Goal: Obtain resource: Download file/media

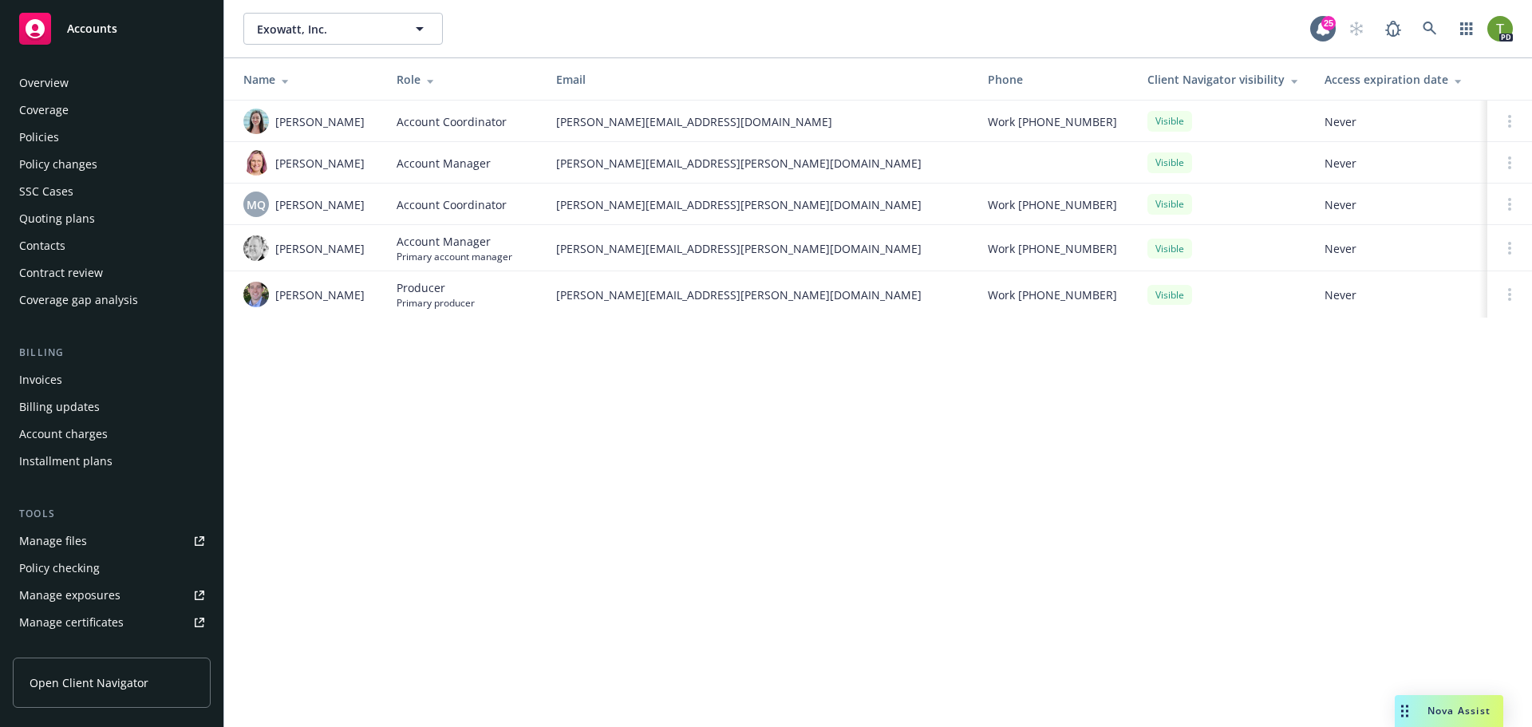
scroll to position [313, 0]
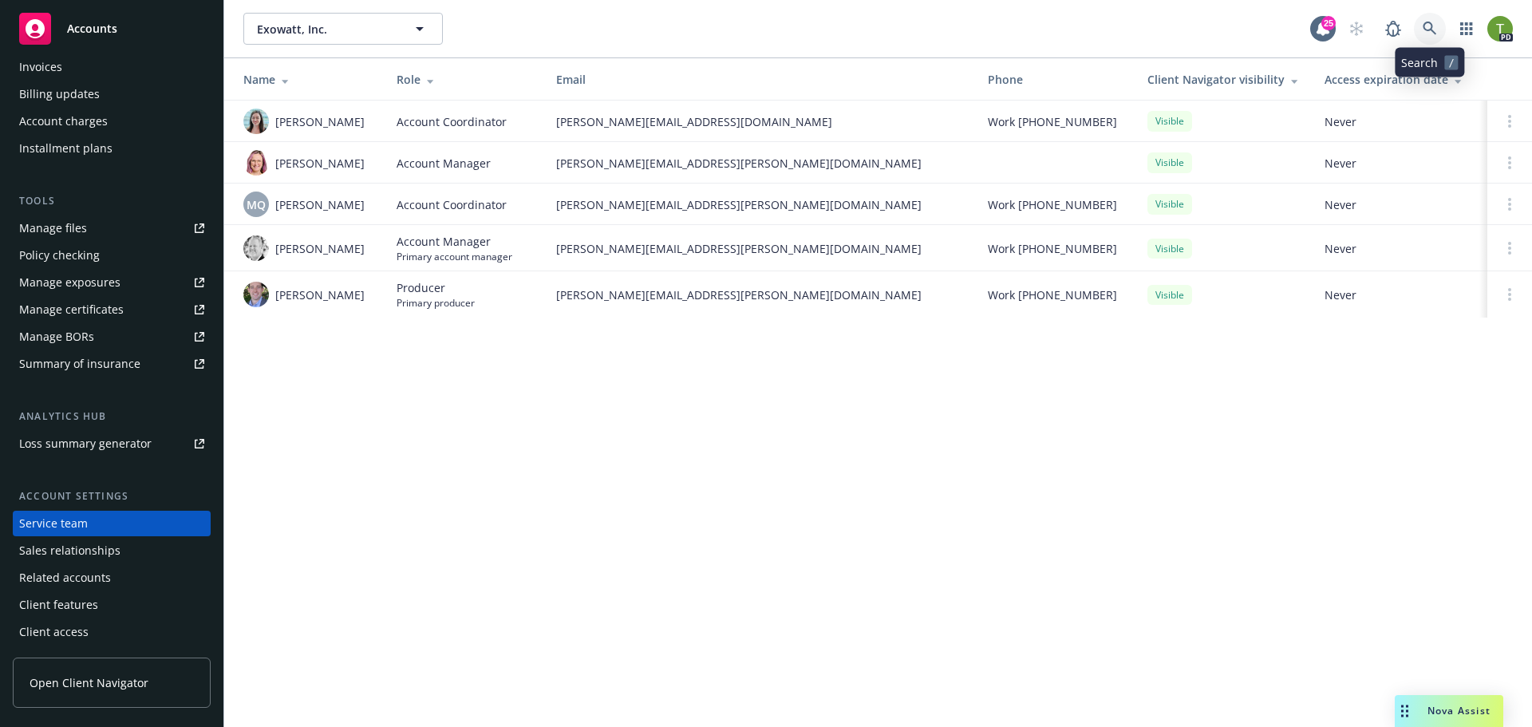
click at [1422, 27] on icon at bounding box center [1429, 29] width 14 height 14
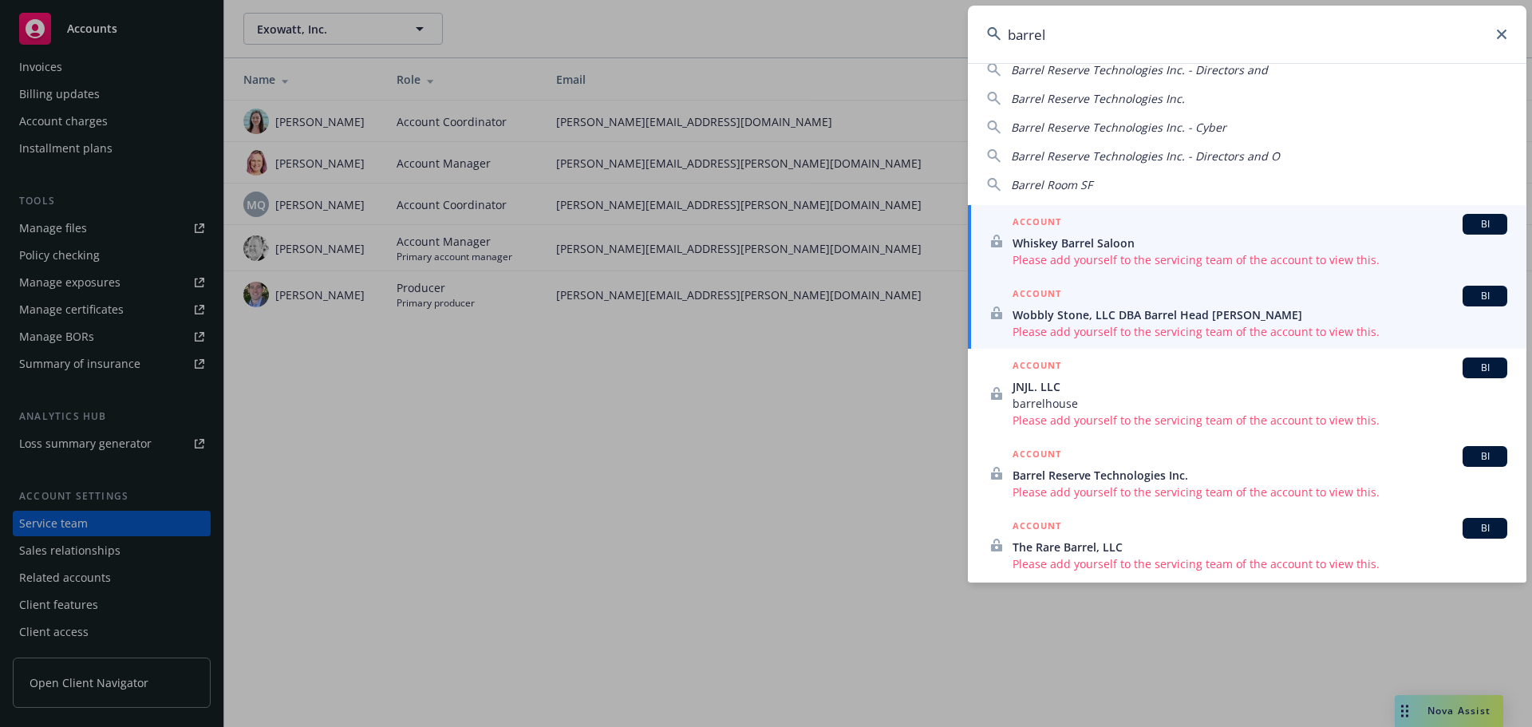
scroll to position [26, 0]
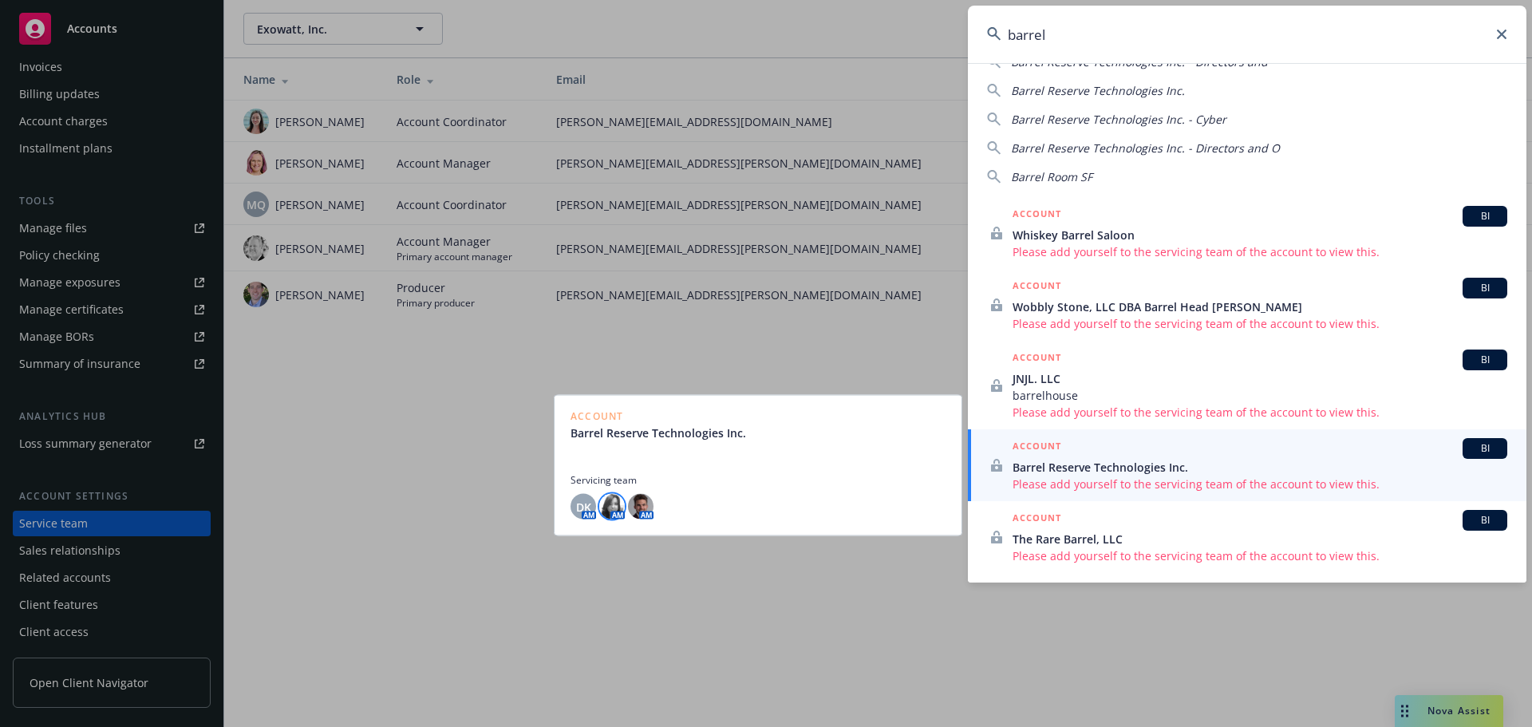
type input "barrel"
click at [610, 505] on img at bounding box center [612, 507] width 26 height 26
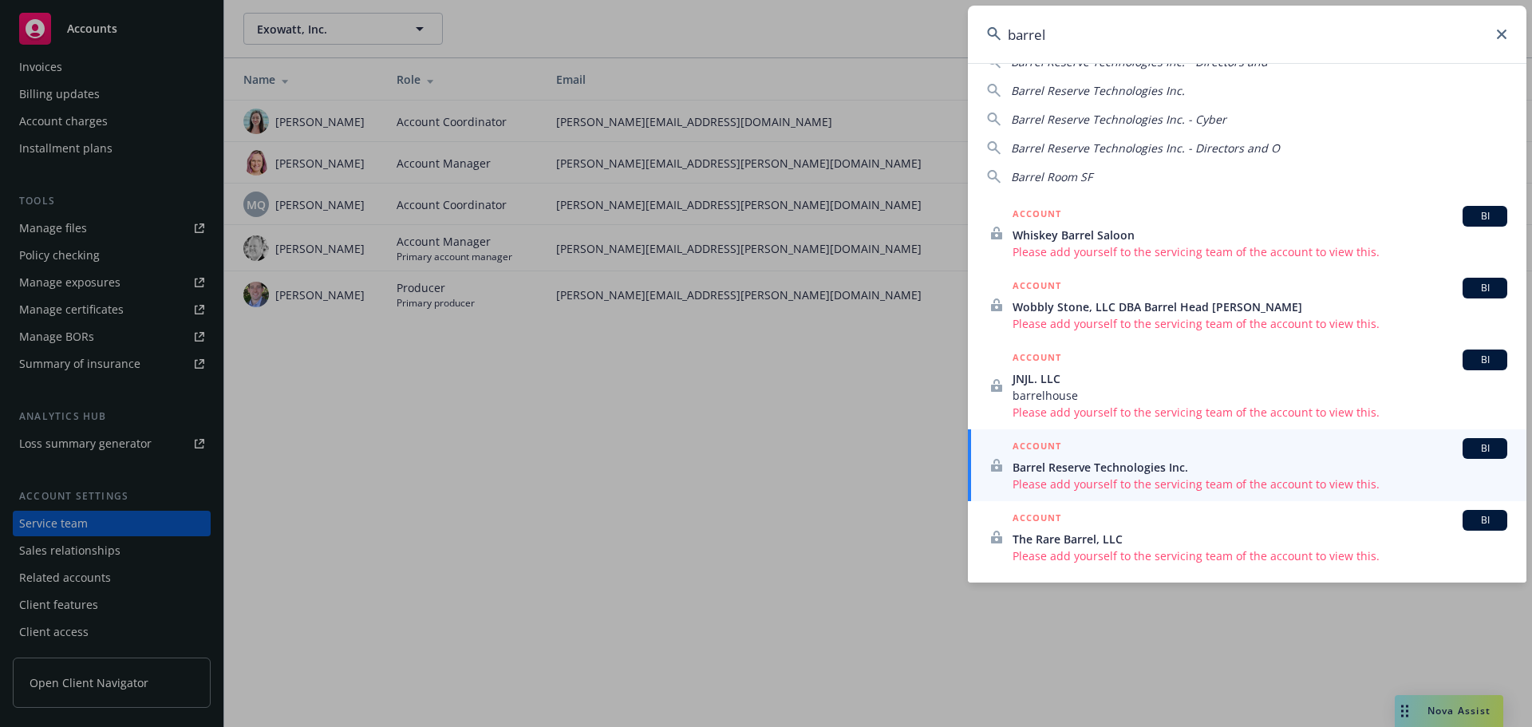
click at [1503, 38] on icon at bounding box center [1502, 35] width 10 height 10
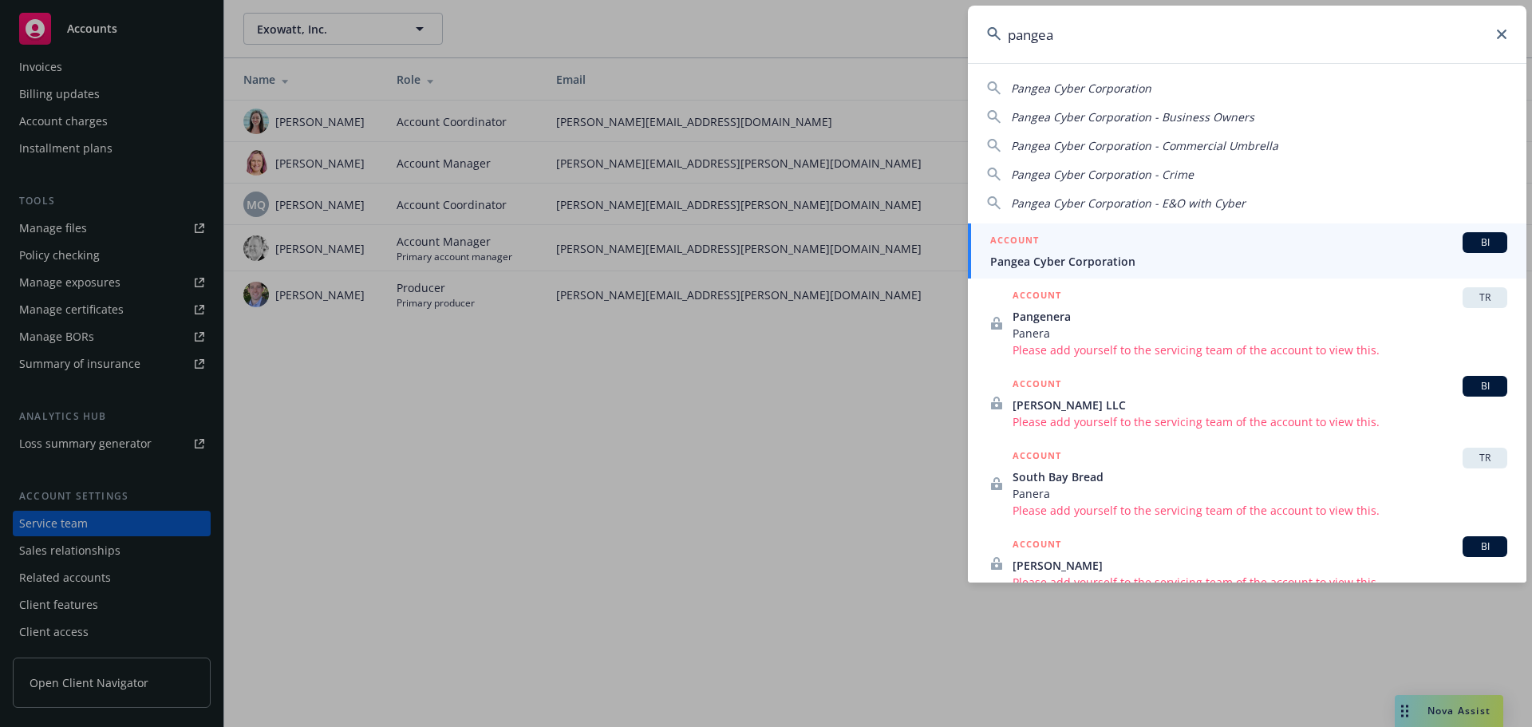
type input "pangea"
click at [1087, 248] on div "ACCOUNT BI" at bounding box center [1248, 242] width 517 height 21
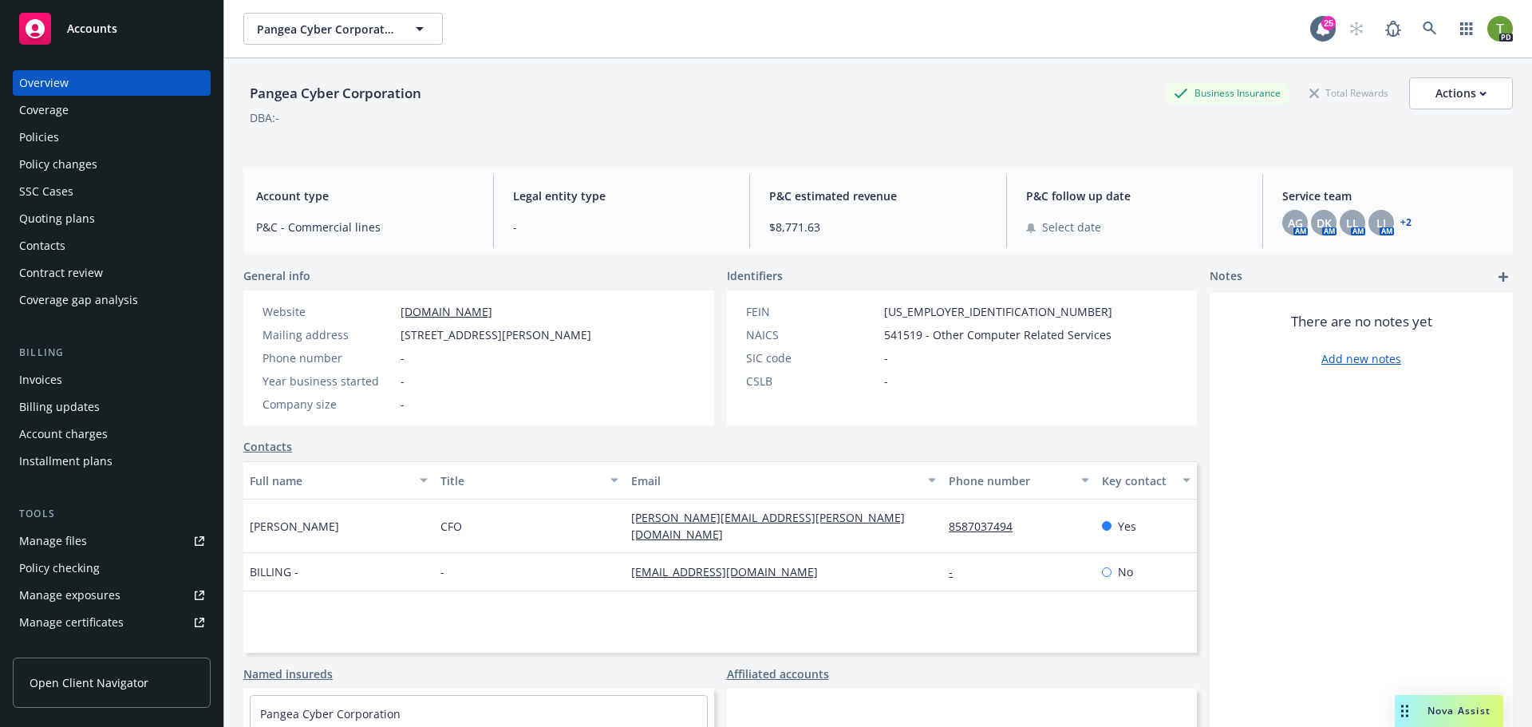
click at [35, 140] on div "Policies" at bounding box center [39, 137] width 40 height 26
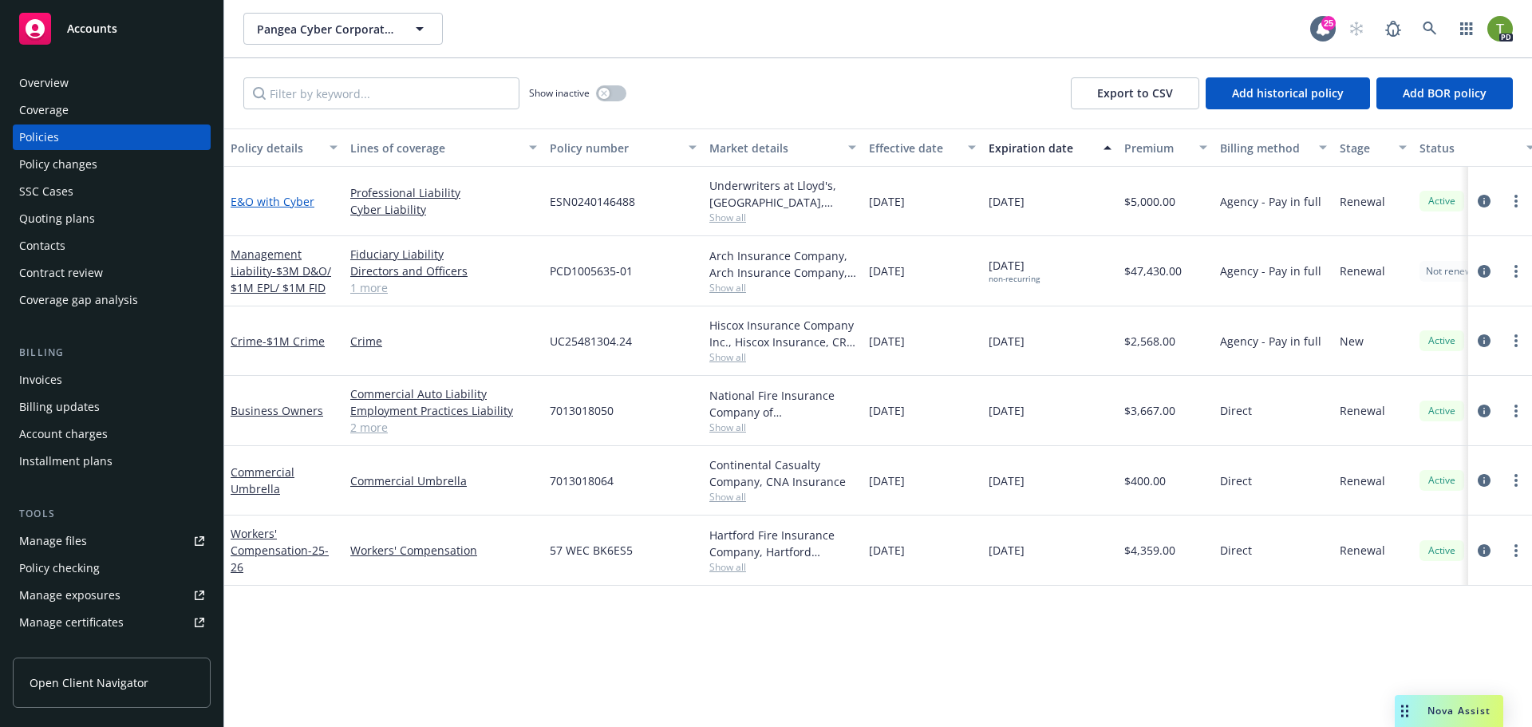
click at [287, 199] on link "E&O with Cyber" at bounding box center [273, 201] width 84 height 15
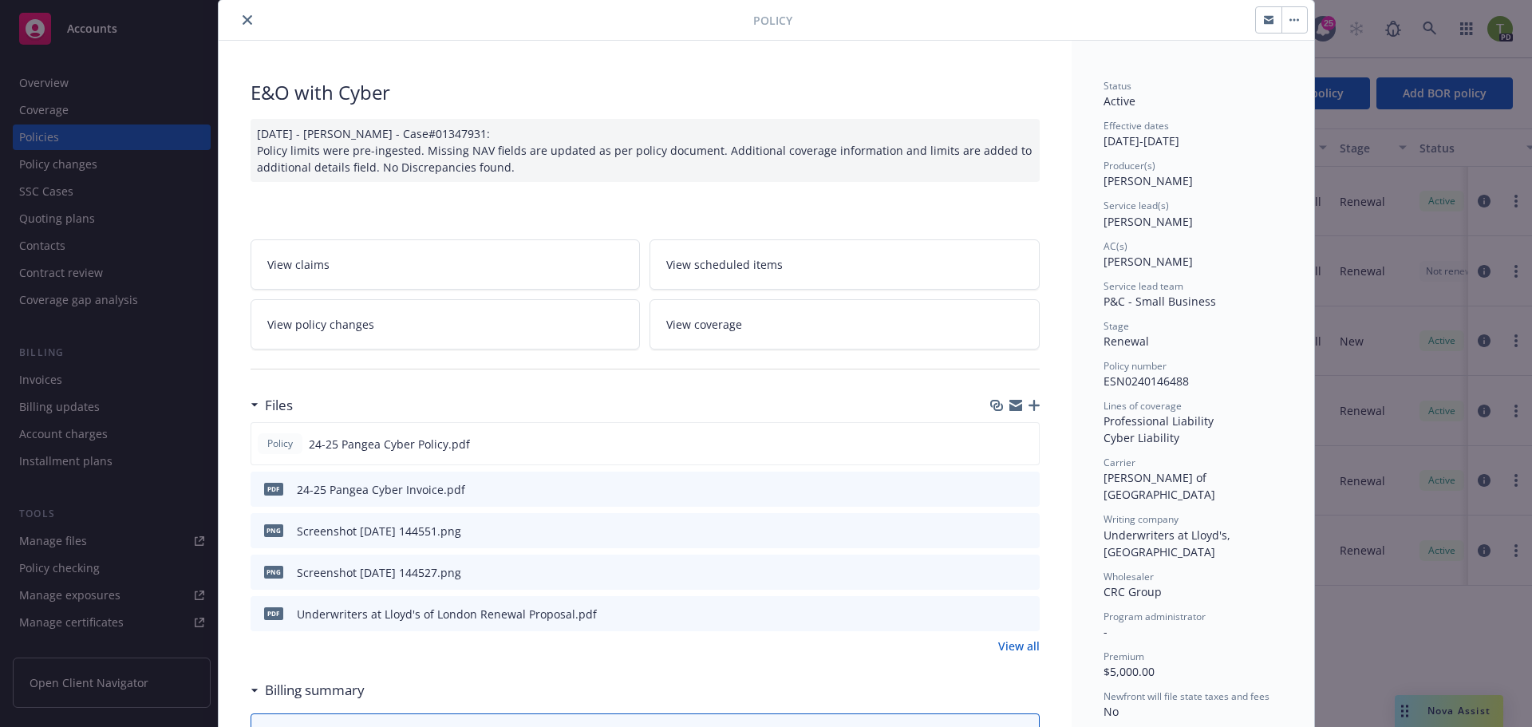
scroll to position [80, 0]
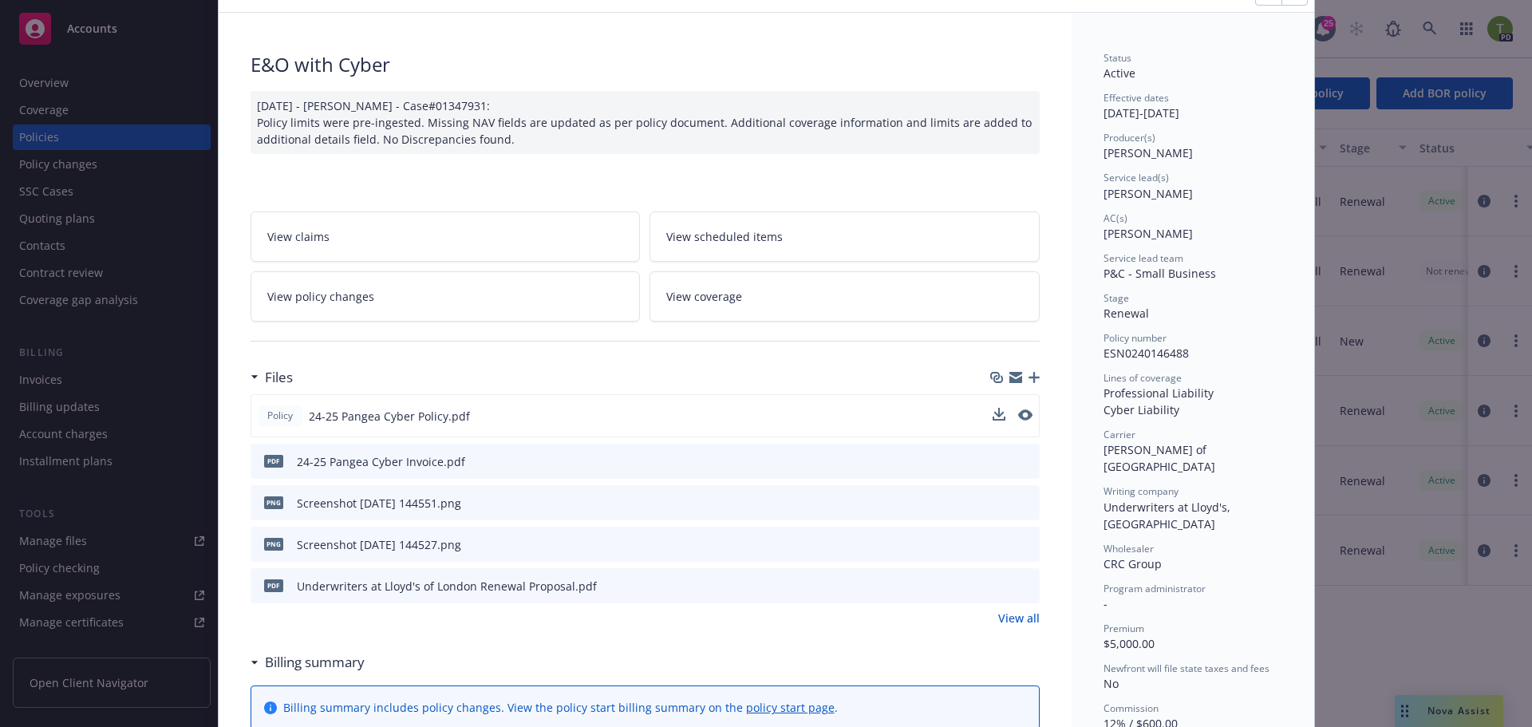
click at [986, 407] on div "Policy 24-25 Pangea Cyber Policy.pdf" at bounding box center [644, 415] width 789 height 43
click at [991, 409] on icon "download file" at bounding box center [997, 414] width 13 height 13
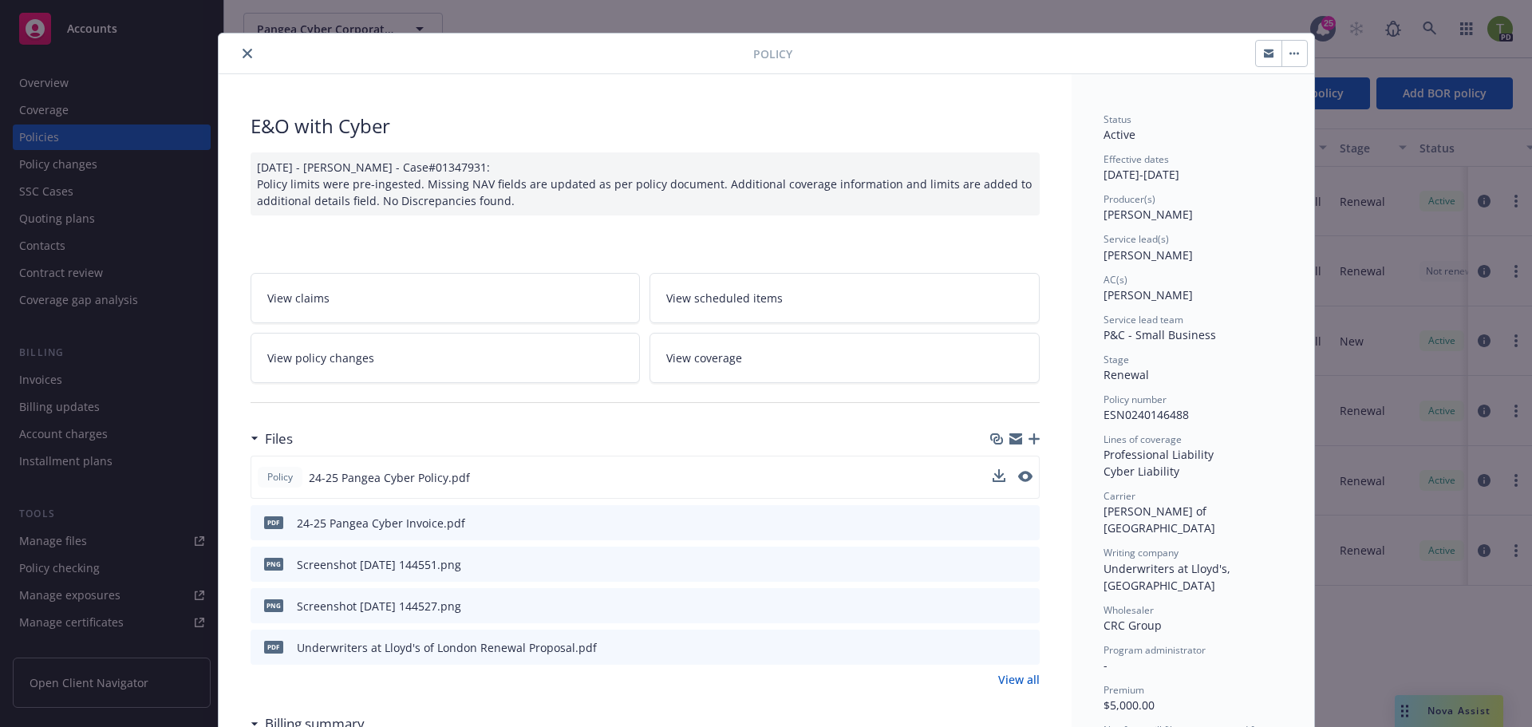
scroll to position [0, 0]
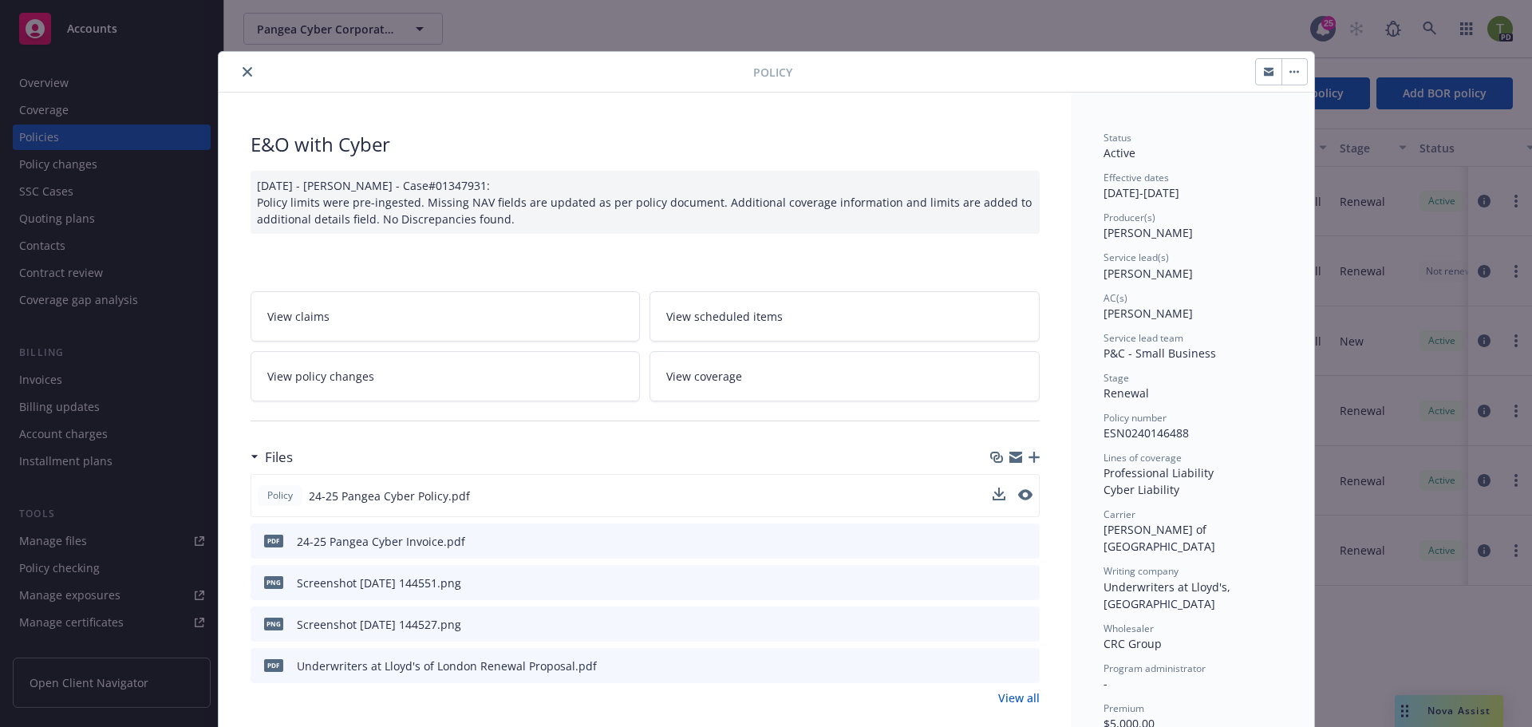
click at [247, 68] on button "close" at bounding box center [247, 71] width 19 height 19
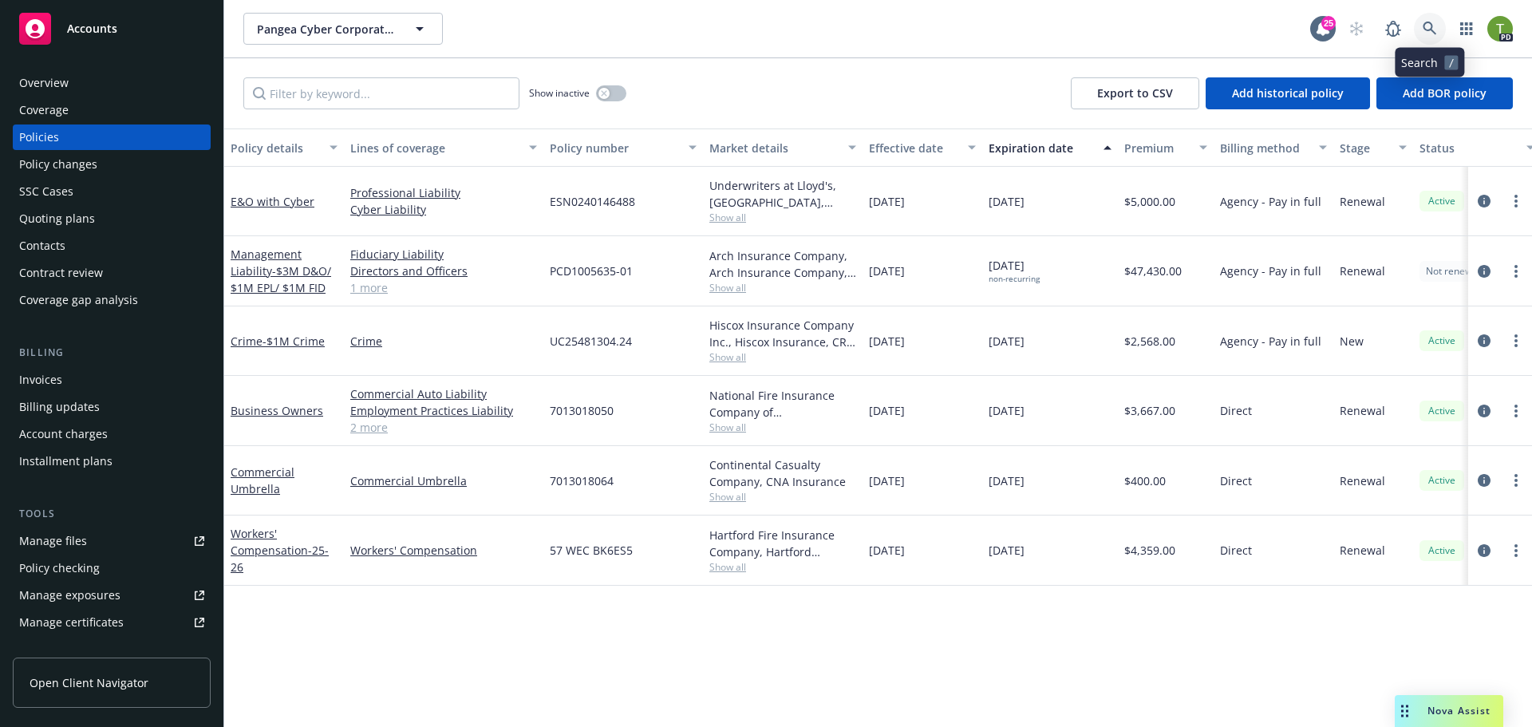
click at [1430, 24] on icon at bounding box center [1429, 29] width 14 height 14
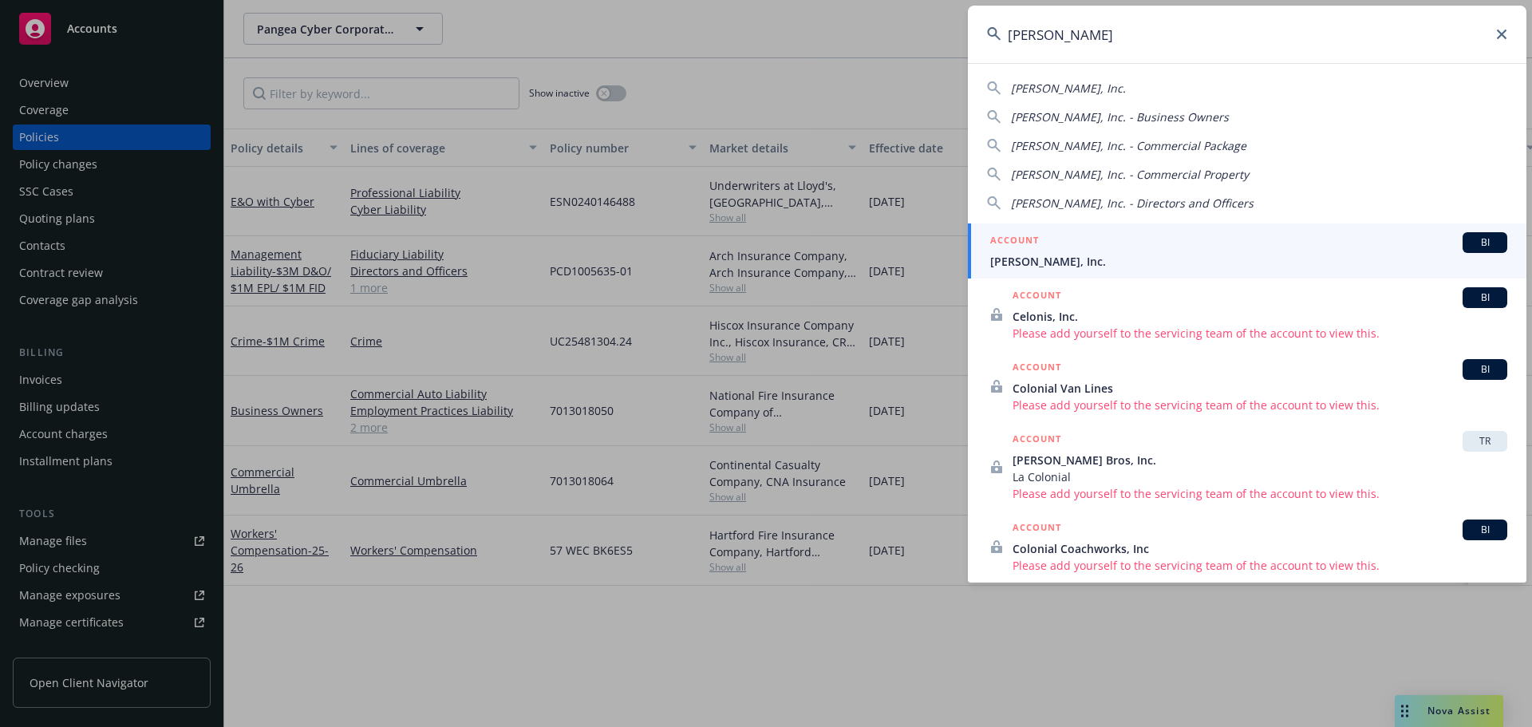
type input "[PERSON_NAME]"
click at [1079, 250] on div "ACCOUNT BI" at bounding box center [1248, 242] width 517 height 21
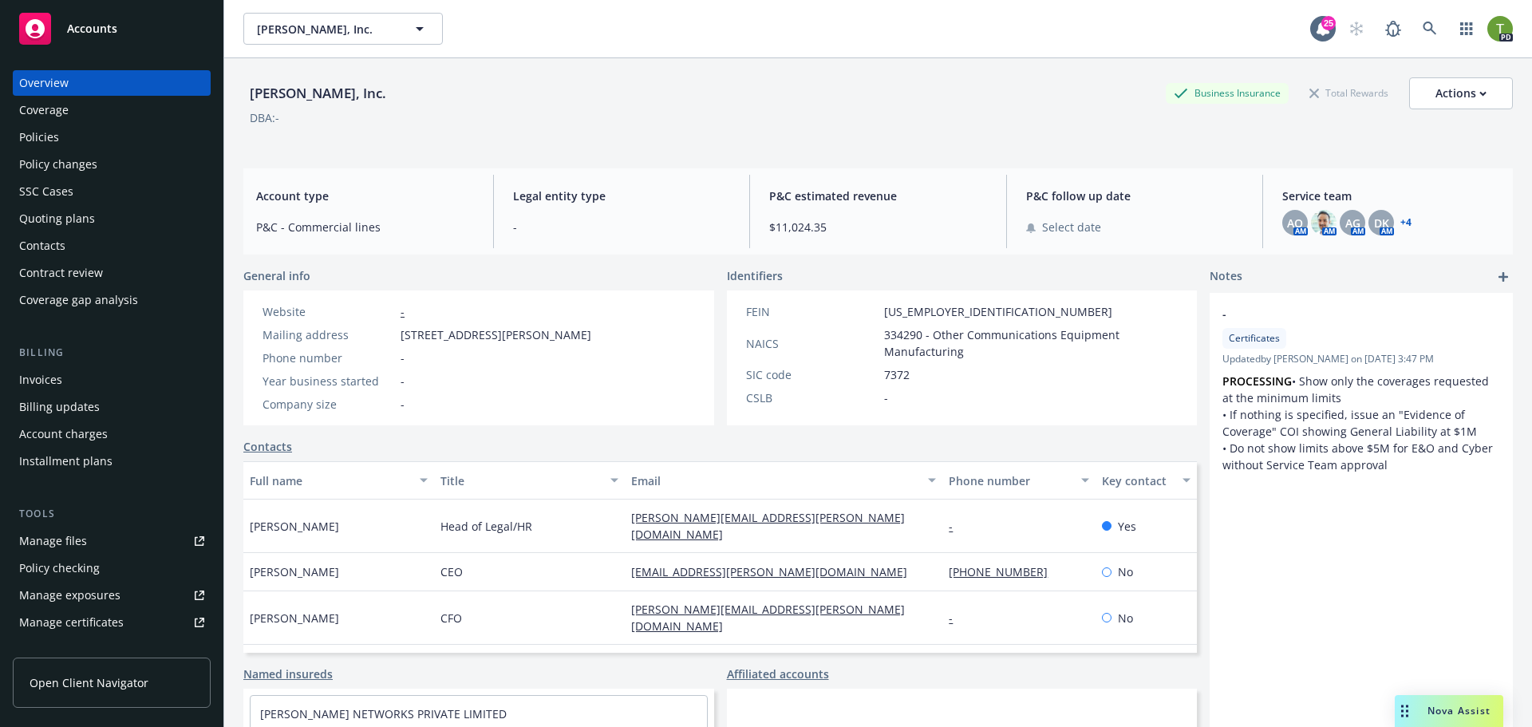
click at [33, 128] on div "Policies" at bounding box center [39, 137] width 40 height 26
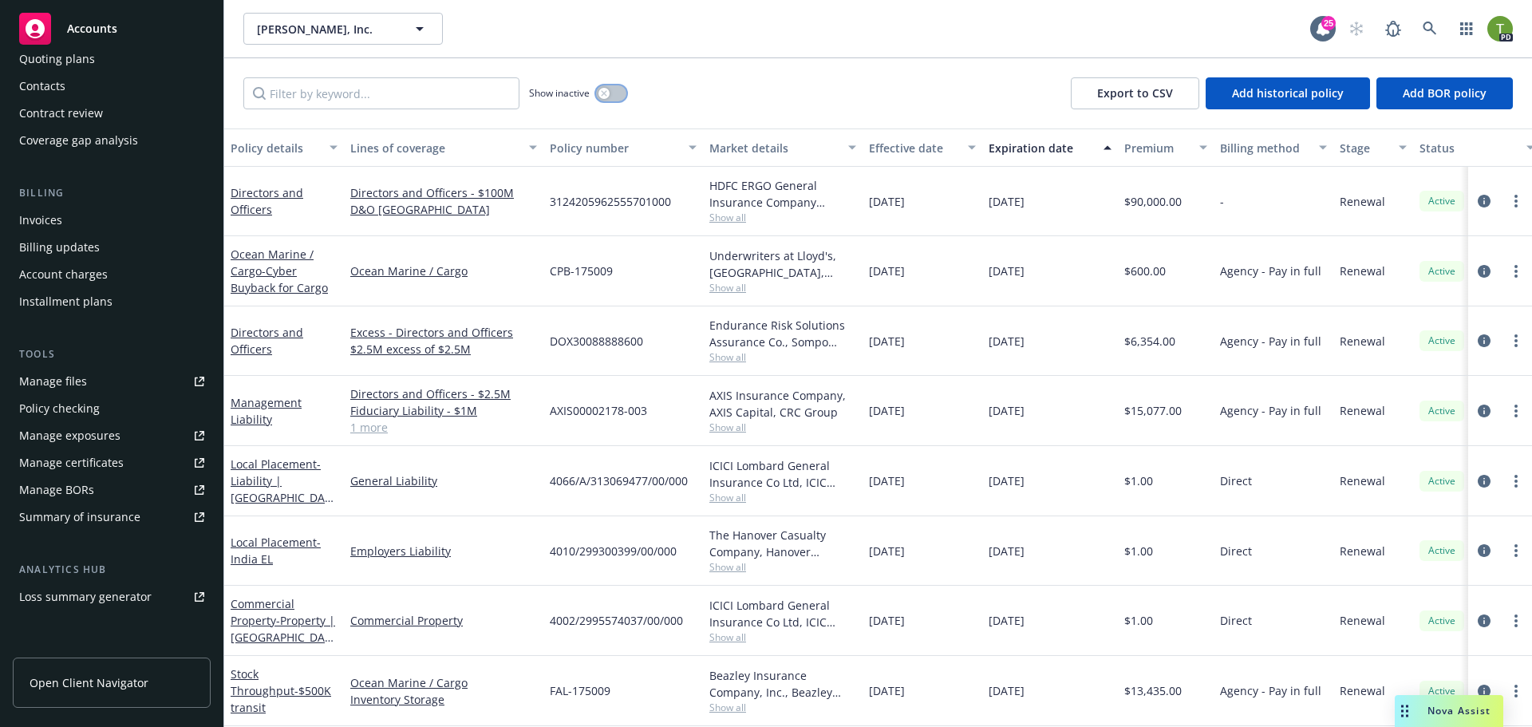
click at [608, 95] on div "button" at bounding box center [603, 93] width 11 height 11
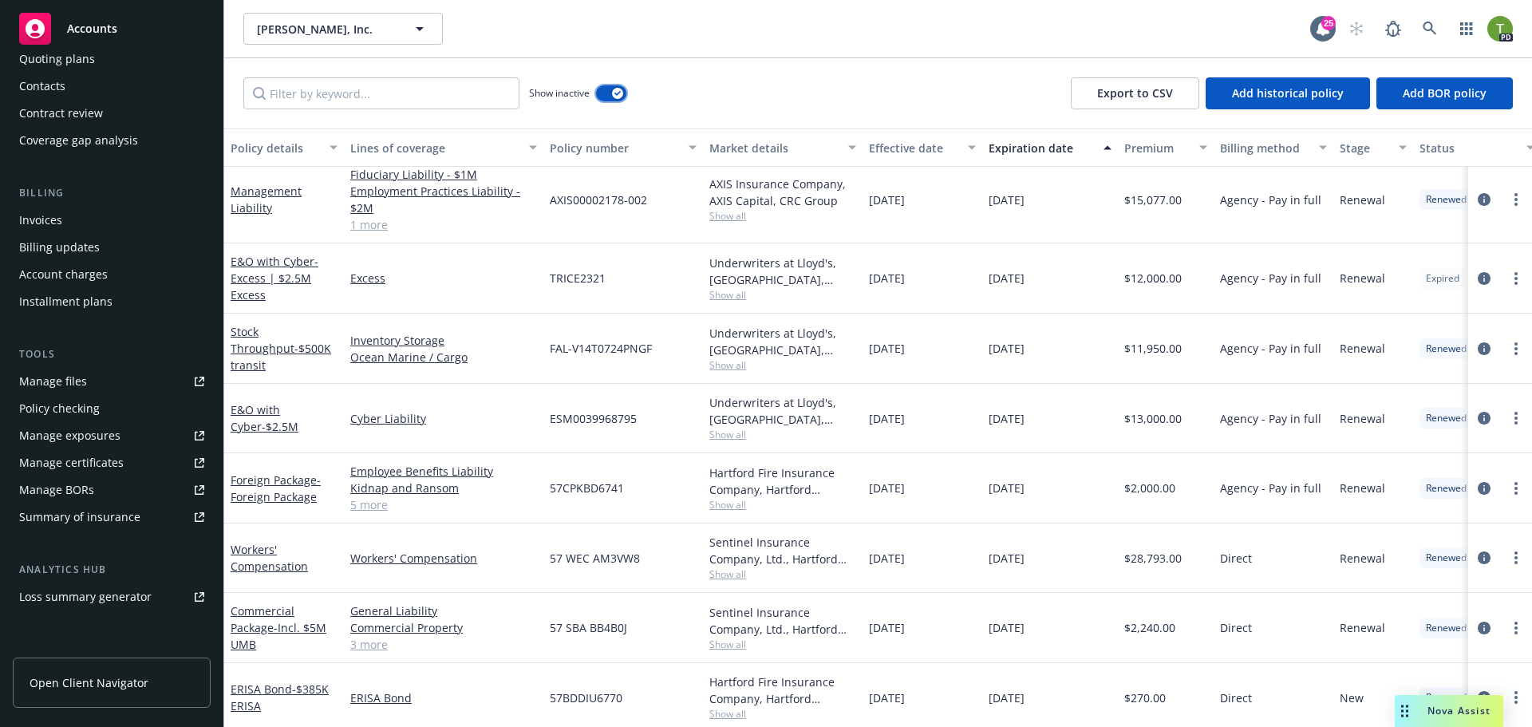
scroll to position [2393, 0]
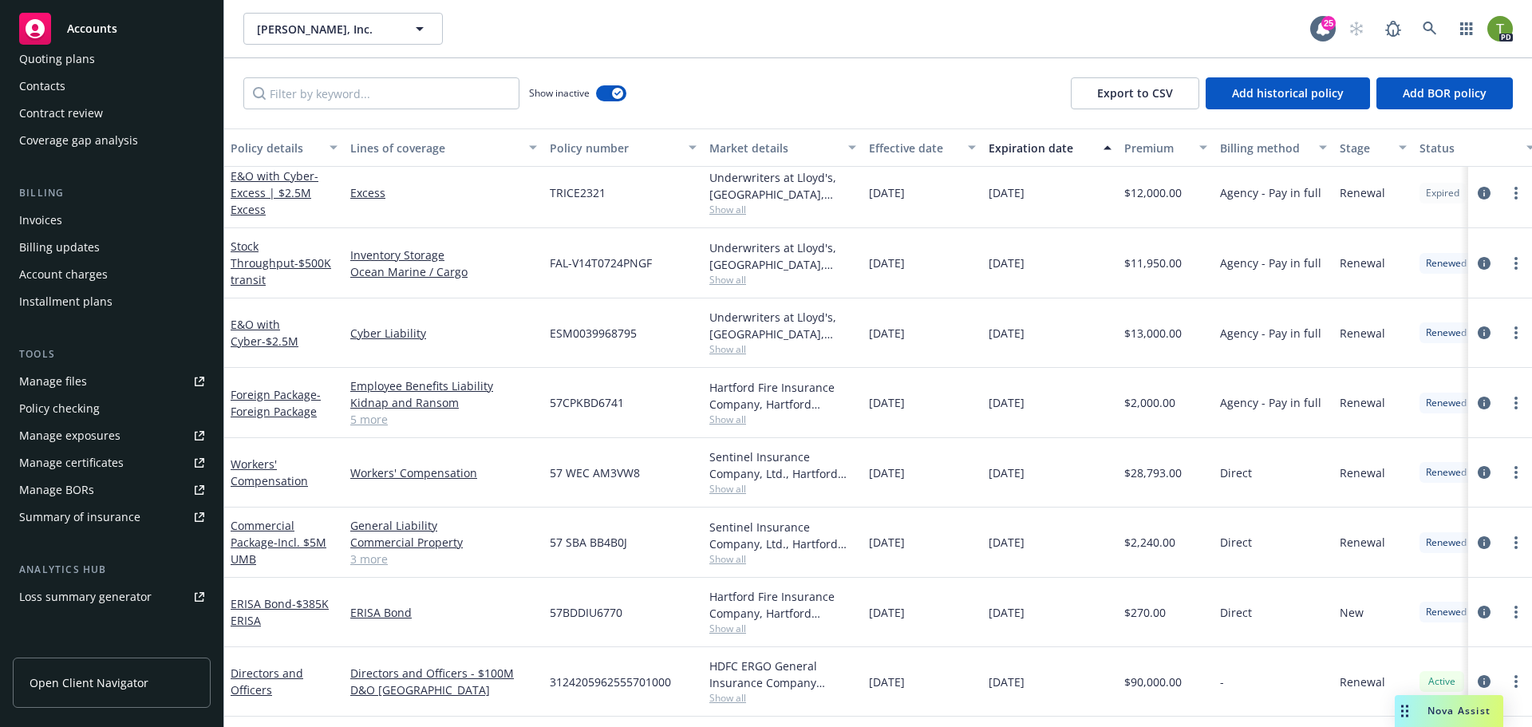
click at [283, 533] on div "Commercial Package - Incl. $5M UMB" at bounding box center [284, 542] width 107 height 50
click at [278, 525] on link "Commercial Package - Incl. $5M UMB" at bounding box center [279, 542] width 96 height 49
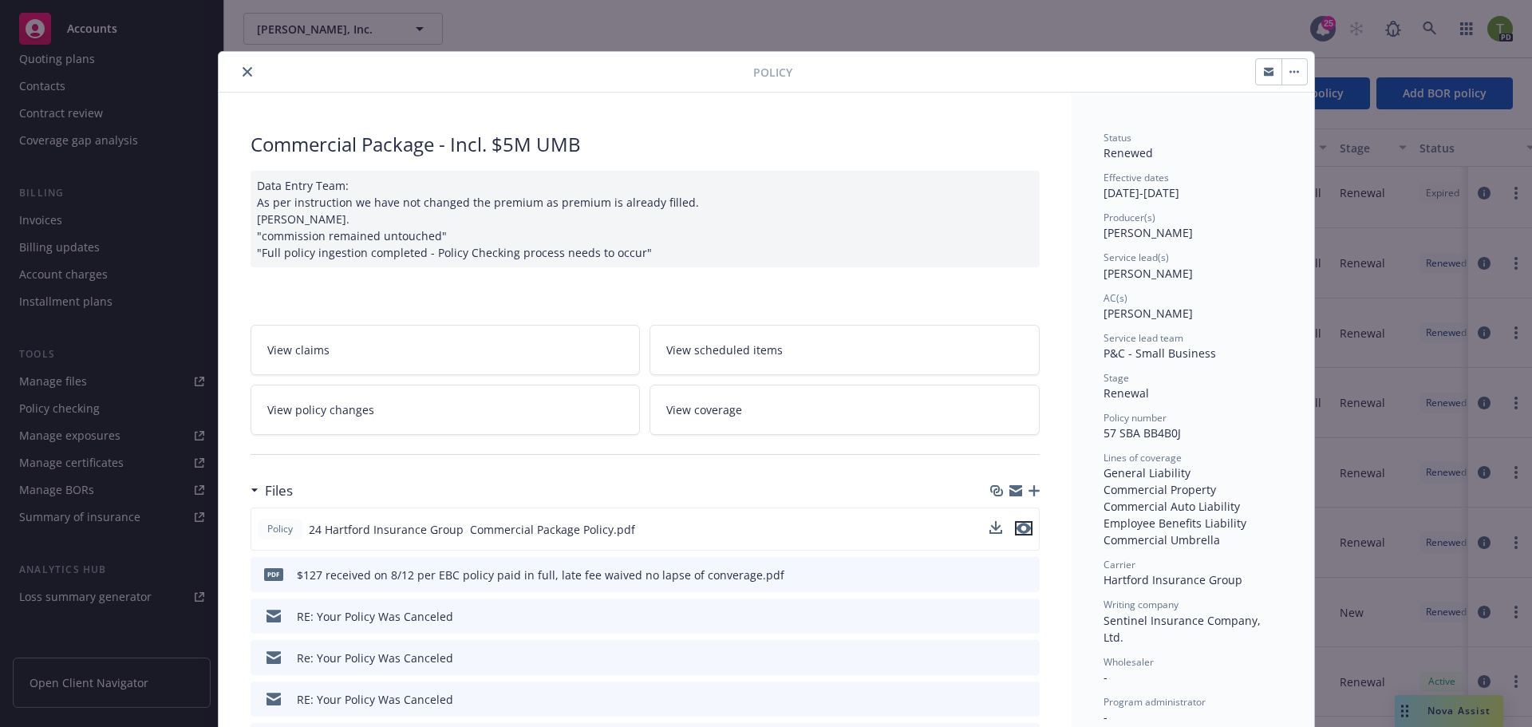
click at [1021, 527] on icon "preview file" at bounding box center [1023, 528] width 14 height 11
